Goal: Check status: Check status

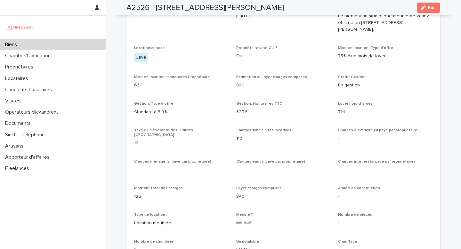
scroll to position [298, 0]
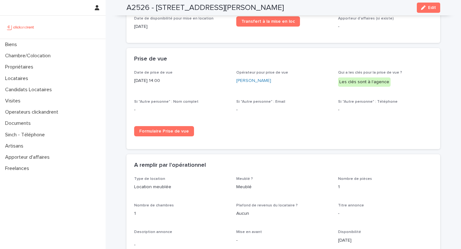
scroll to position [991, 0]
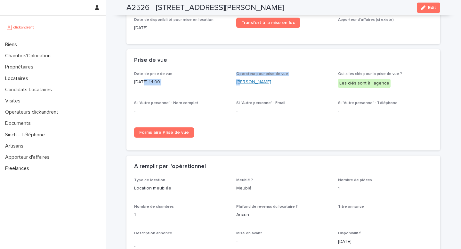
drag, startPoint x: 141, startPoint y: 71, endPoint x: 241, endPoint y: 71, distance: 99.2
click at [241, 72] on div "Date de prise de vue 21/8/2025 14:00 Opérateur pour prise de vue Jean-Pierre Nd…" at bounding box center [283, 107] width 298 height 71
click at [328, 77] on div "Opérateur pour prise de vue Jean-Pierre Ndiaye" at bounding box center [283, 81] width 94 height 19
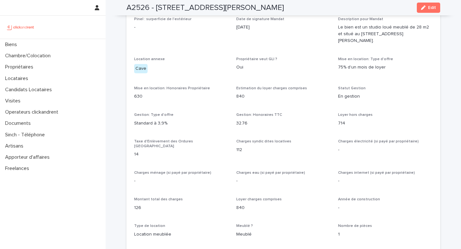
scroll to position [465, 0]
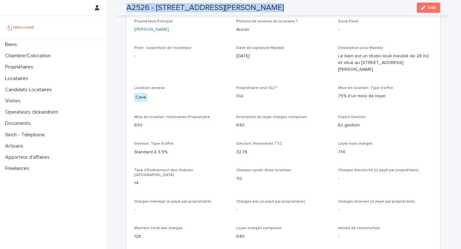
copy div "A2526 - 30 Rue Gabriel Péri, Créteil 94000 Edit"
drag, startPoint x: 126, startPoint y: 8, endPoint x: 354, endPoint y: 8, distance: 227.6
click at [354, 8] on div "A2526 - 30 Rue Gabriel Péri, Créteil 94000 Edit" at bounding box center [283, 7] width 314 height 15
